Goal: Information Seeking & Learning: Learn about a topic

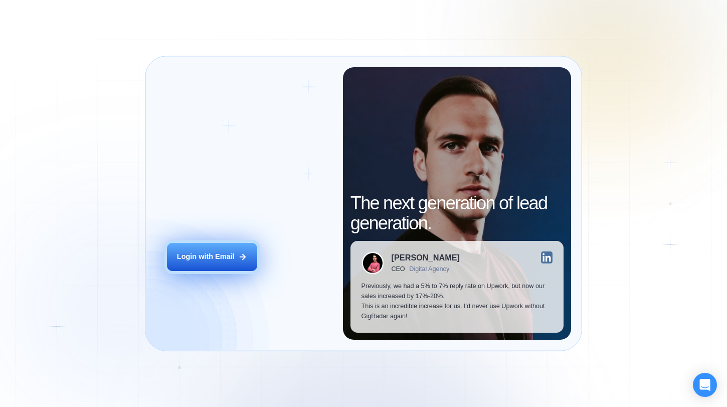
click at [222, 250] on button "Login with Email" at bounding box center [212, 257] width 90 height 28
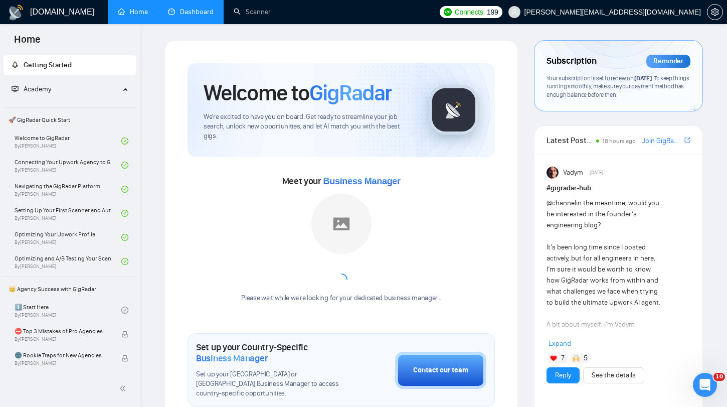
click at [192, 8] on link "Dashboard" at bounding box center [191, 12] width 46 height 9
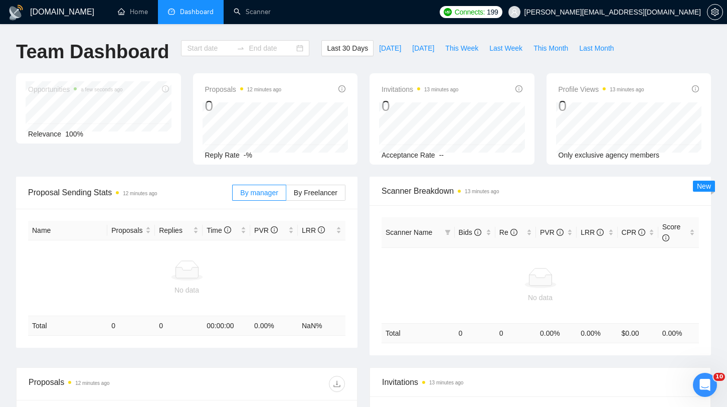
type input "[DATE]"
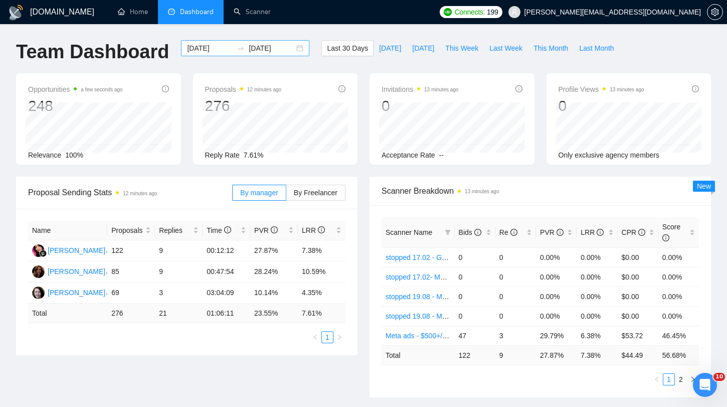
click at [249, 48] on input "[DATE]" at bounding box center [272, 48] width 46 height 11
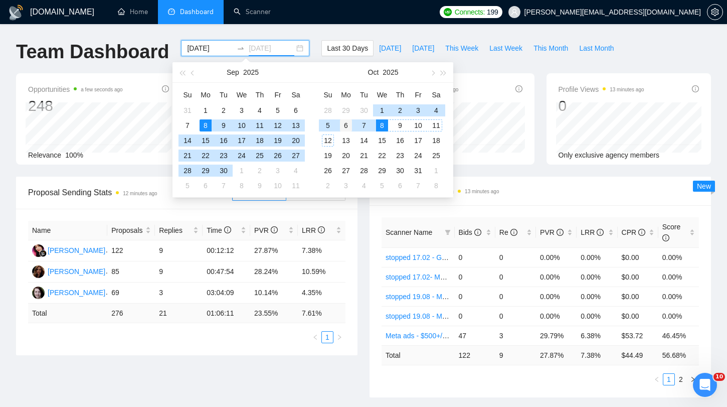
type input "[DATE]"
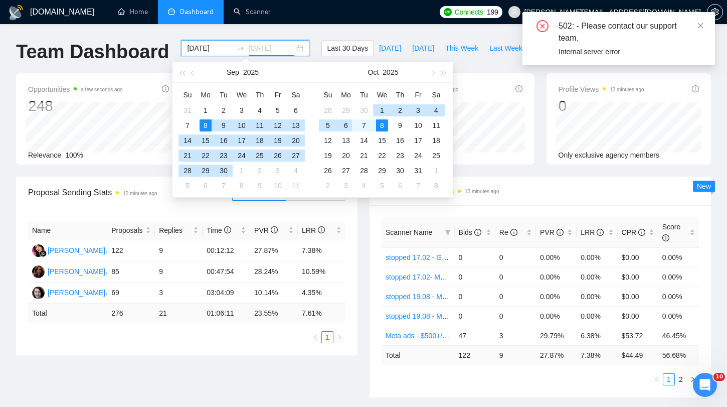
click at [341, 124] on div "6" at bounding box center [346, 125] width 12 height 12
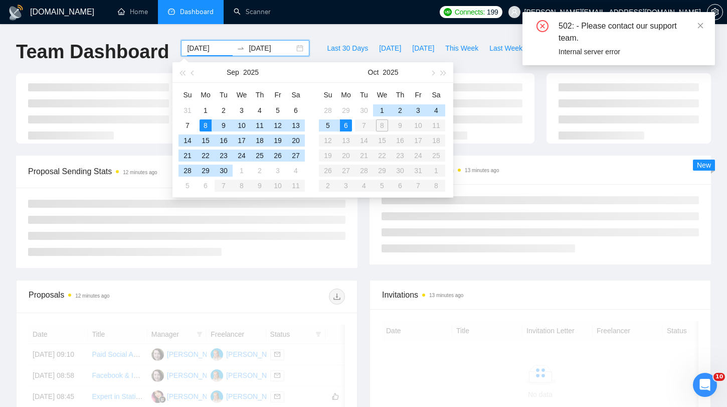
click at [341, 124] on div "6" at bounding box center [346, 125] width 12 height 12
type input "[DATE]"
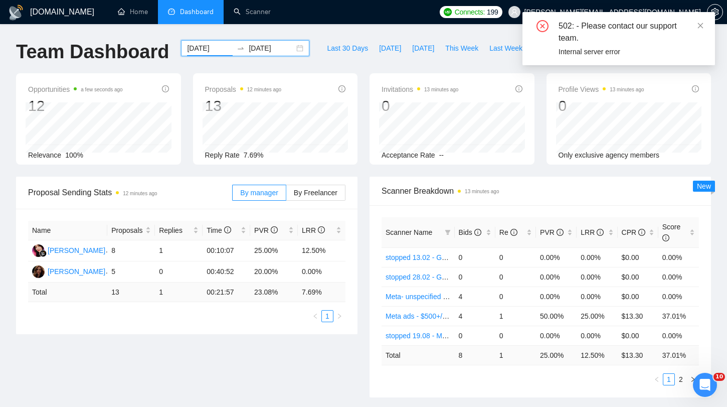
click at [252, 47] on input "[DATE]" at bounding box center [272, 48] width 46 height 11
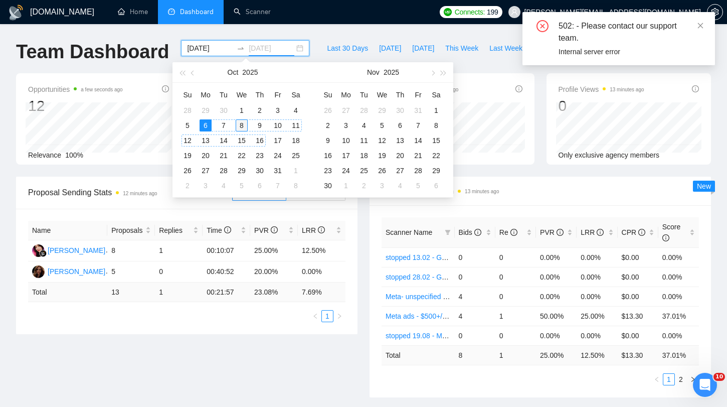
type input "[DATE]"
click at [244, 124] on div "8" at bounding box center [242, 125] width 12 height 12
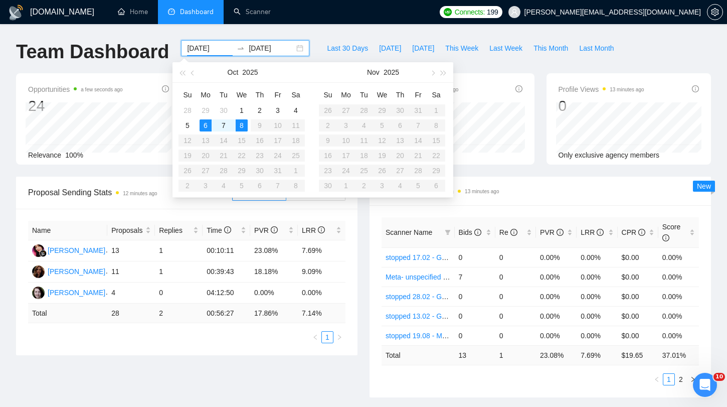
click at [101, 158] on div "Relevance 100%" at bounding box center [98, 154] width 141 height 11
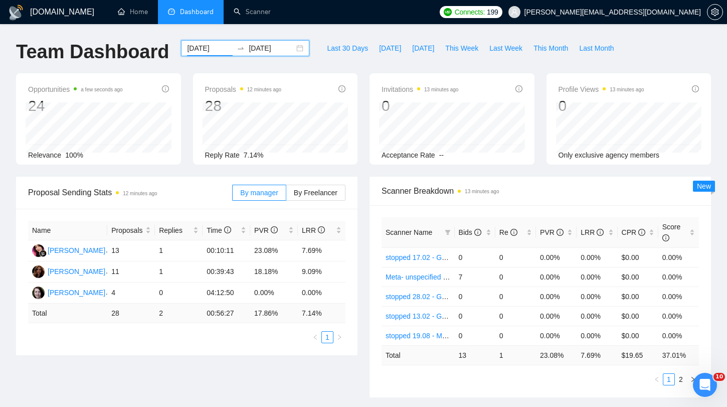
click at [222, 47] on input "[DATE]" at bounding box center [210, 48] width 46 height 11
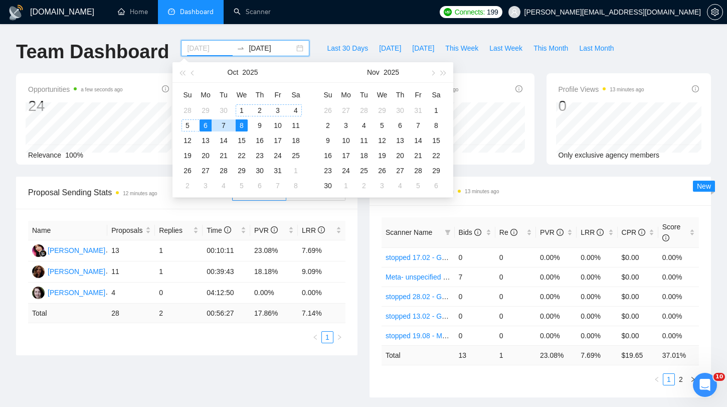
click at [236, 106] on div "1" at bounding box center [242, 110] width 12 height 12
click at [212, 44] on input "[DATE]" at bounding box center [210, 48] width 46 height 11
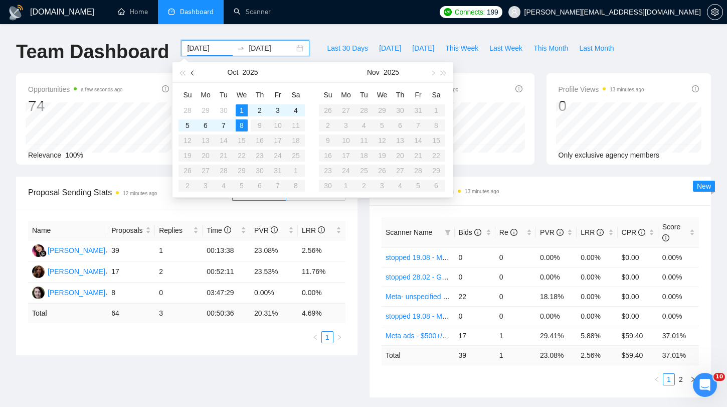
click at [192, 75] on button "button" at bounding box center [193, 72] width 11 height 20
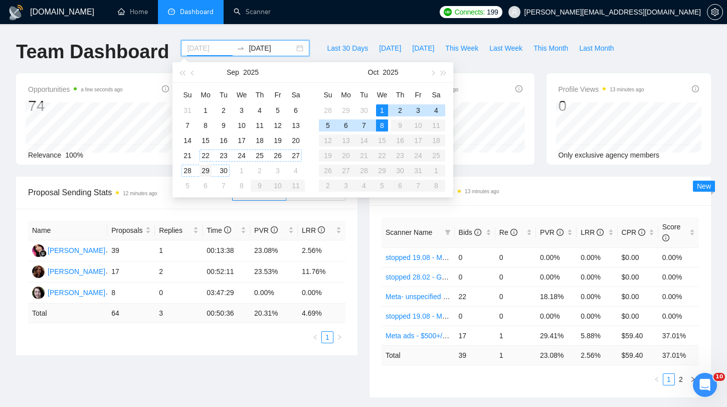
type input "[DATE]"
click at [204, 169] on div "29" at bounding box center [206, 170] width 12 height 12
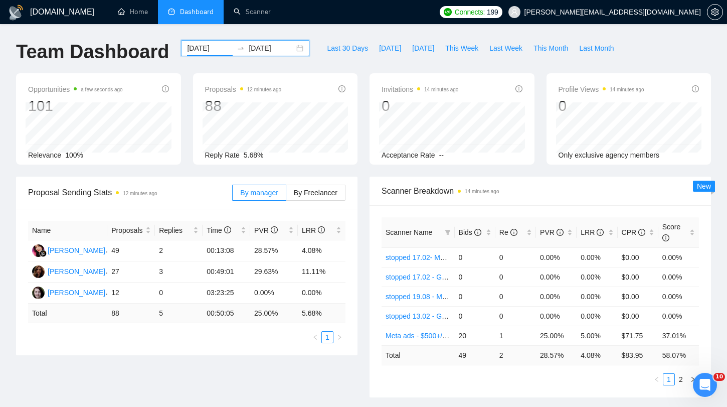
click at [267, 51] on input "[DATE]" at bounding box center [272, 48] width 46 height 11
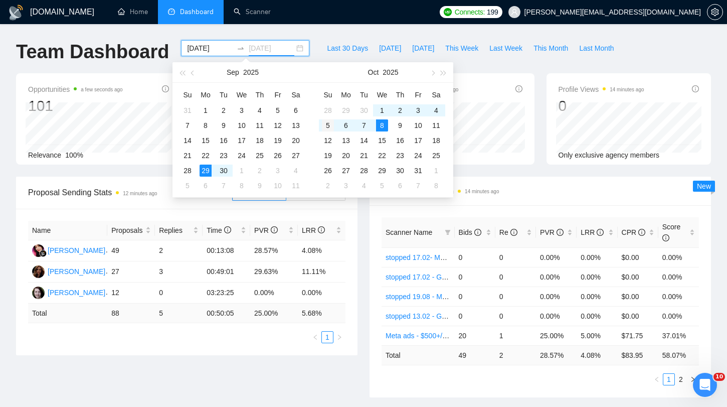
type input "[DATE]"
click at [324, 121] on div "5" at bounding box center [328, 125] width 12 height 12
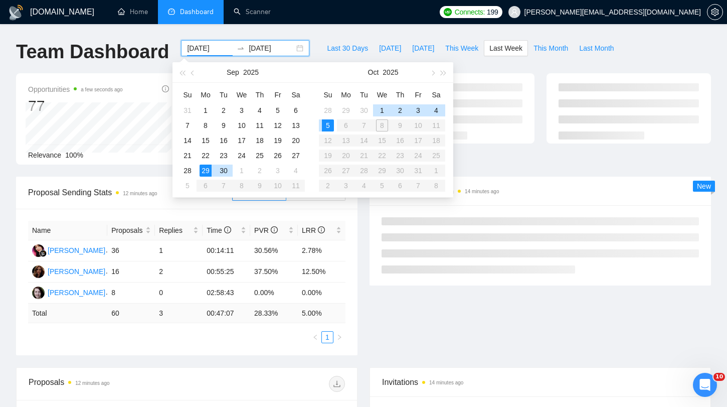
type input "[DATE]"
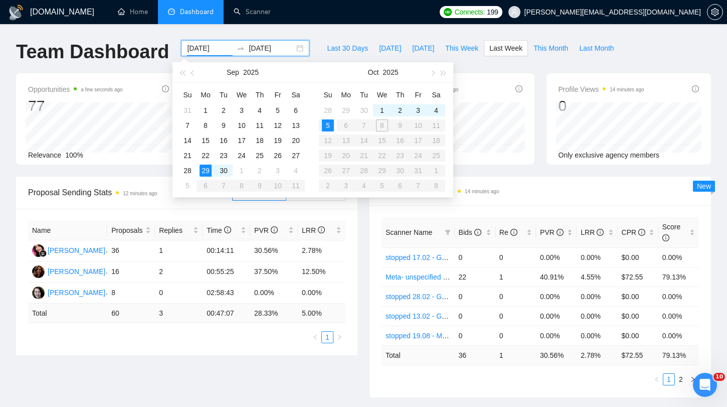
click at [116, 167] on div "Opportunities a few seconds ago 77 Relevance 100% Proposals 12 minutes ago 60 R…" at bounding box center [363, 124] width 707 height 103
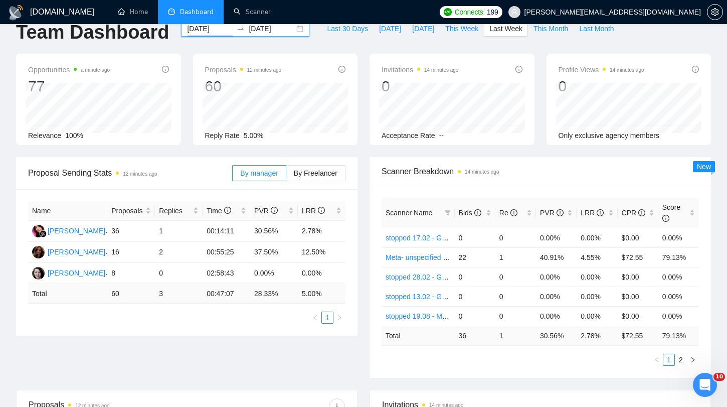
scroll to position [21, 0]
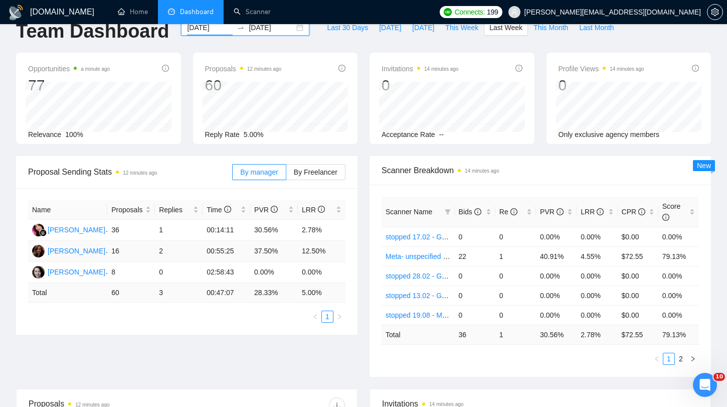
click at [114, 252] on td "16" at bounding box center [131, 251] width 48 height 21
click at [117, 230] on td "36" at bounding box center [131, 230] width 48 height 21
click at [304, 171] on span "By Freelancer" at bounding box center [316, 172] width 44 height 8
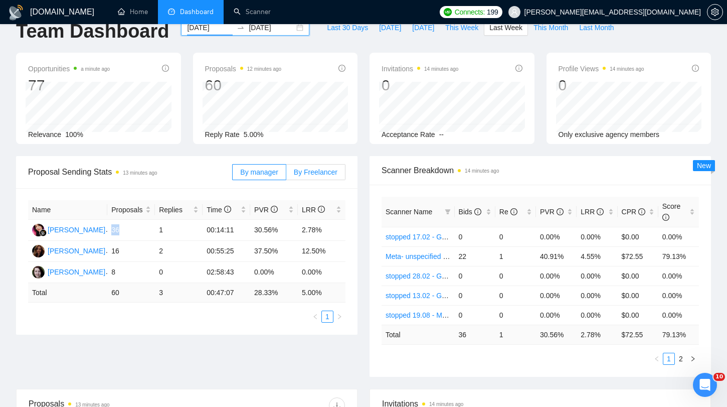
click at [286, 175] on input "By Freelancer" at bounding box center [286, 175] width 0 height 0
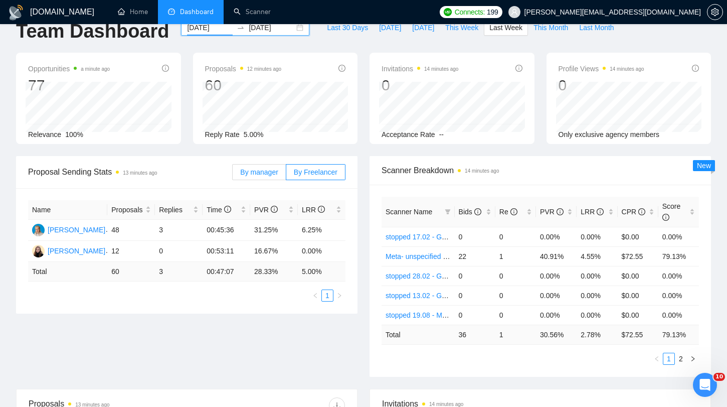
click at [267, 172] on span "By manager" at bounding box center [259, 172] width 38 height 8
click at [233, 175] on input "By manager" at bounding box center [233, 175] width 0 height 0
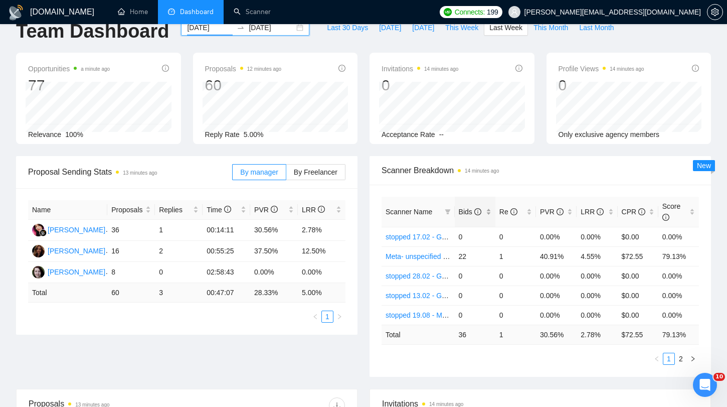
click at [488, 213] on div "Bids" at bounding box center [475, 211] width 33 height 11
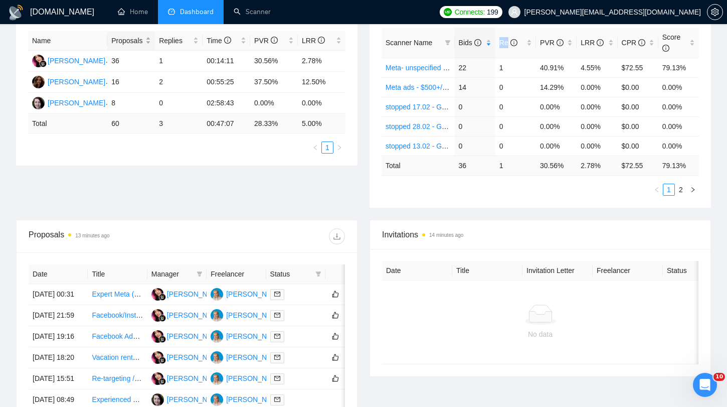
scroll to position [221, 0]
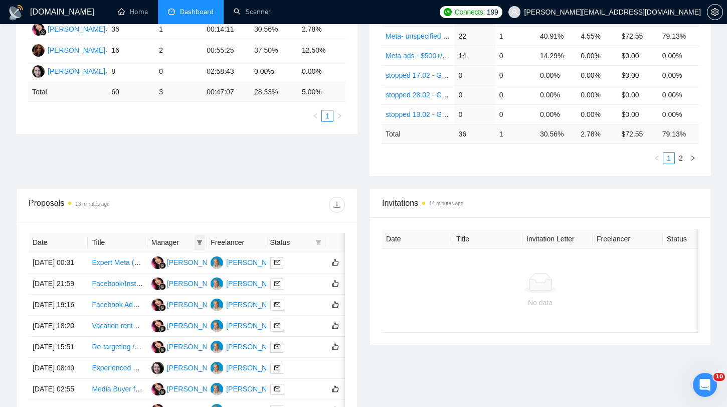
click at [199, 242] on icon "filter" at bounding box center [200, 242] width 6 height 5
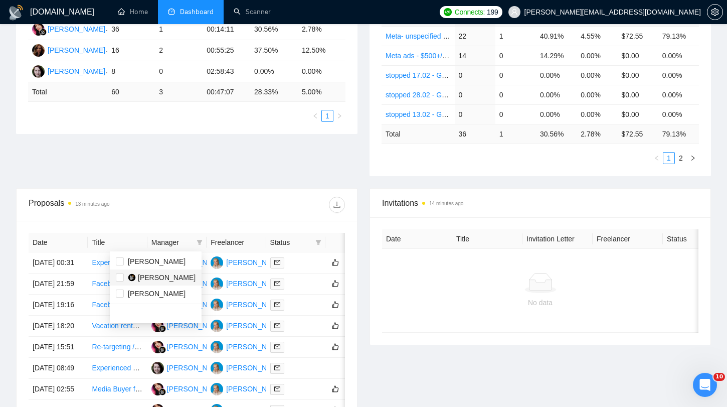
click at [148, 273] on span "[PERSON_NAME]" at bounding box center [167, 277] width 58 height 8
checkbox input "true"
click at [214, 175] on div "Proposal Sending Stats 13 minutes ago By manager By Freelancer Name Proposals R…" at bounding box center [363, 71] width 707 height 233
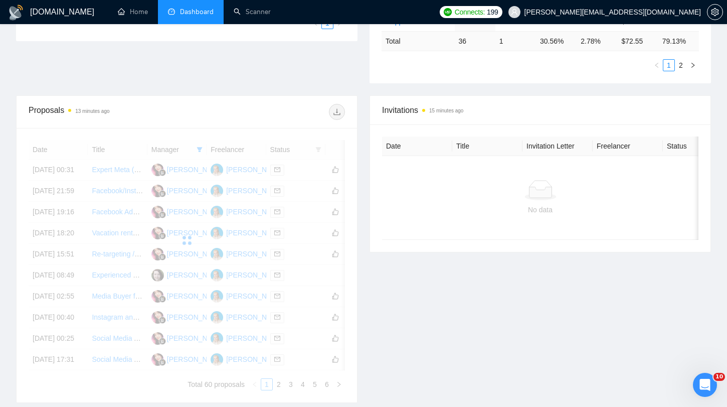
scroll to position [343, 0]
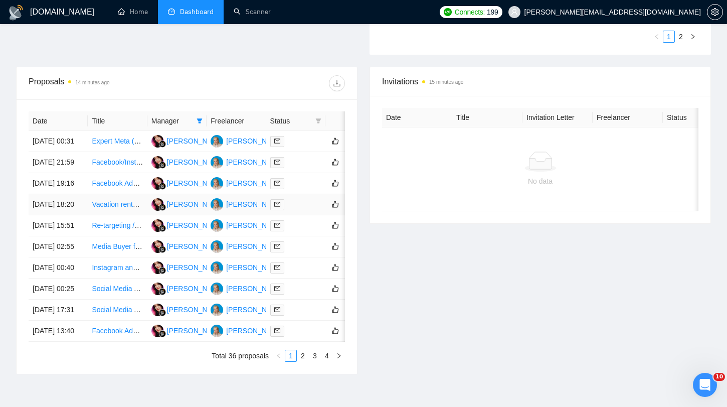
click at [107, 208] on link "Vacation rental marketing, Facebook, Instagram" at bounding box center [166, 204] width 149 height 8
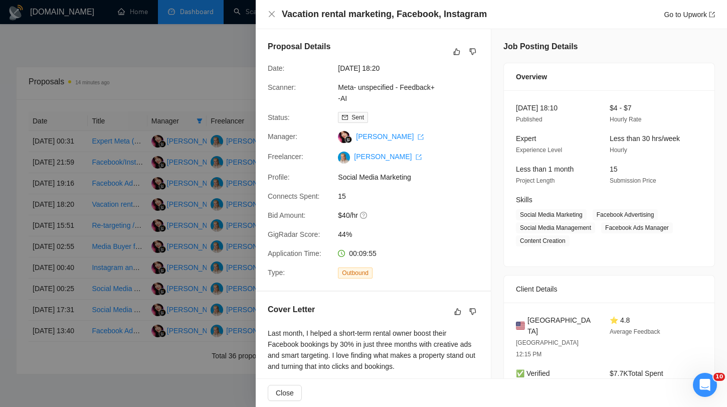
scroll to position [0, 0]
click at [155, 189] on div at bounding box center [363, 203] width 727 height 407
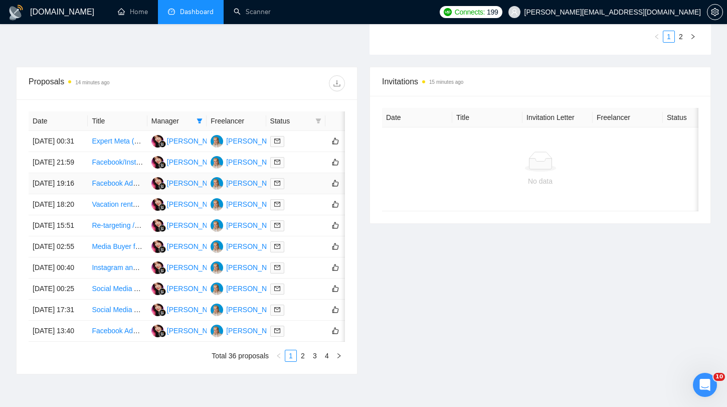
click at [113, 187] on link "Facebook Ads Specialist" at bounding box center [130, 183] width 77 height 8
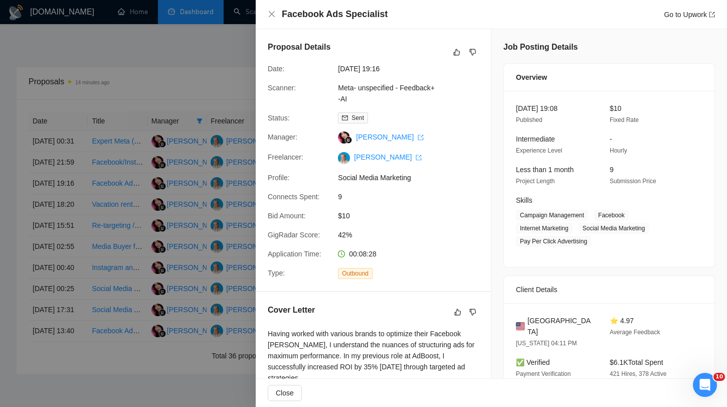
click at [222, 105] on div at bounding box center [363, 203] width 727 height 407
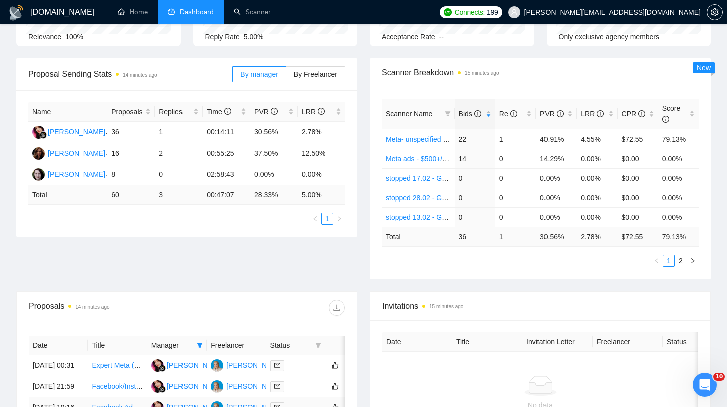
scroll to position [91, 0]
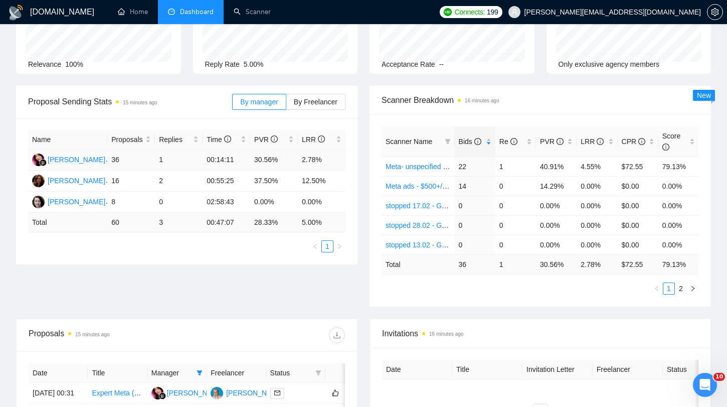
click at [305, 159] on td "2.78%" at bounding box center [322, 159] width 48 height 21
click at [360, 157] on div "Proposal Sending Stats 15 minutes ago By manager By Freelancer Name Proposals R…" at bounding box center [187, 175] width 354 height 179
click at [411, 187] on link "Meta ads - $500+/$30+ - Feedback+/cost1k+ -AI" at bounding box center [461, 186] width 151 height 8
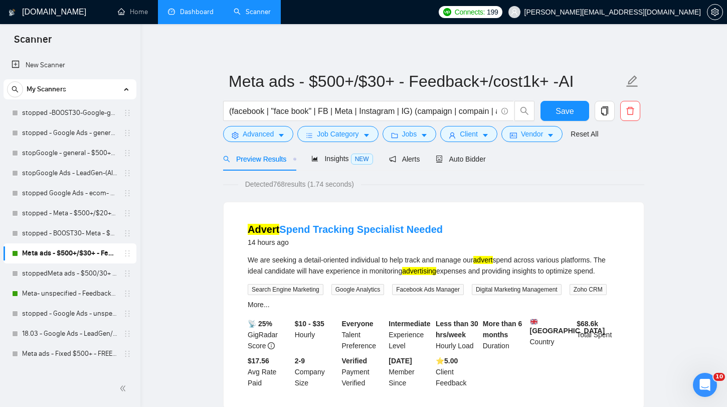
click at [200, 8] on link "Dashboard" at bounding box center [191, 12] width 46 height 9
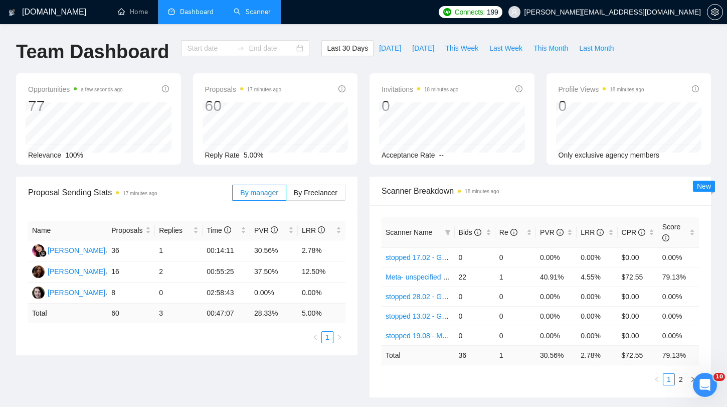
type input "[DATE]"
click at [489, 234] on div "Bids" at bounding box center [475, 232] width 33 height 11
click at [405, 276] on link "Meta ads - $500+/$30+ - Feedback+/cost1k+ -AI" at bounding box center [461, 277] width 151 height 8
